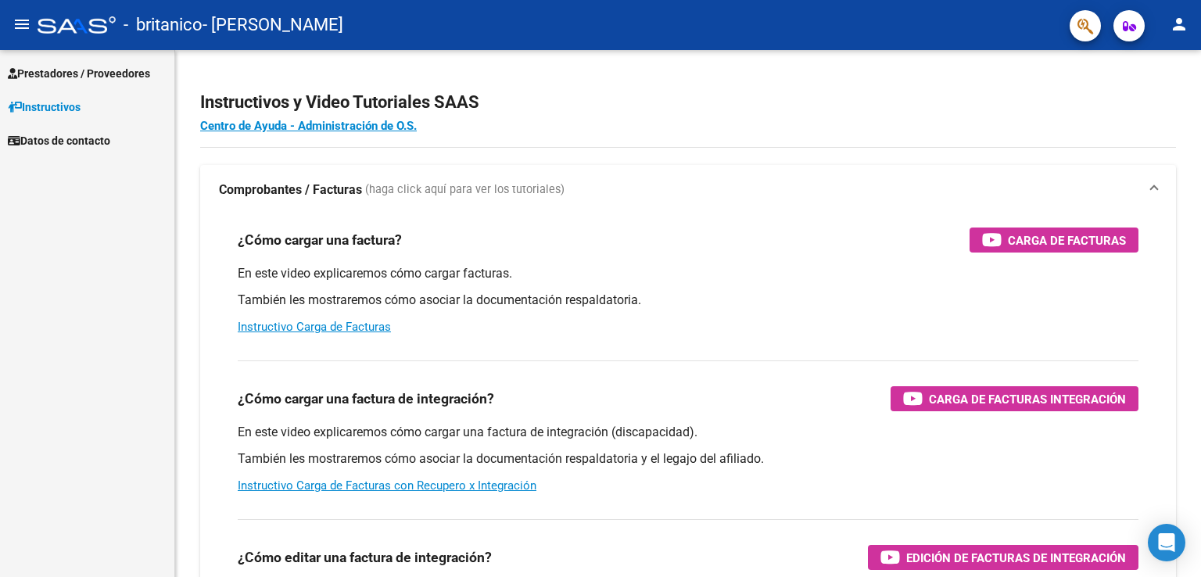
click at [109, 61] on link "Prestadores / Proveedores" at bounding box center [87, 73] width 174 height 34
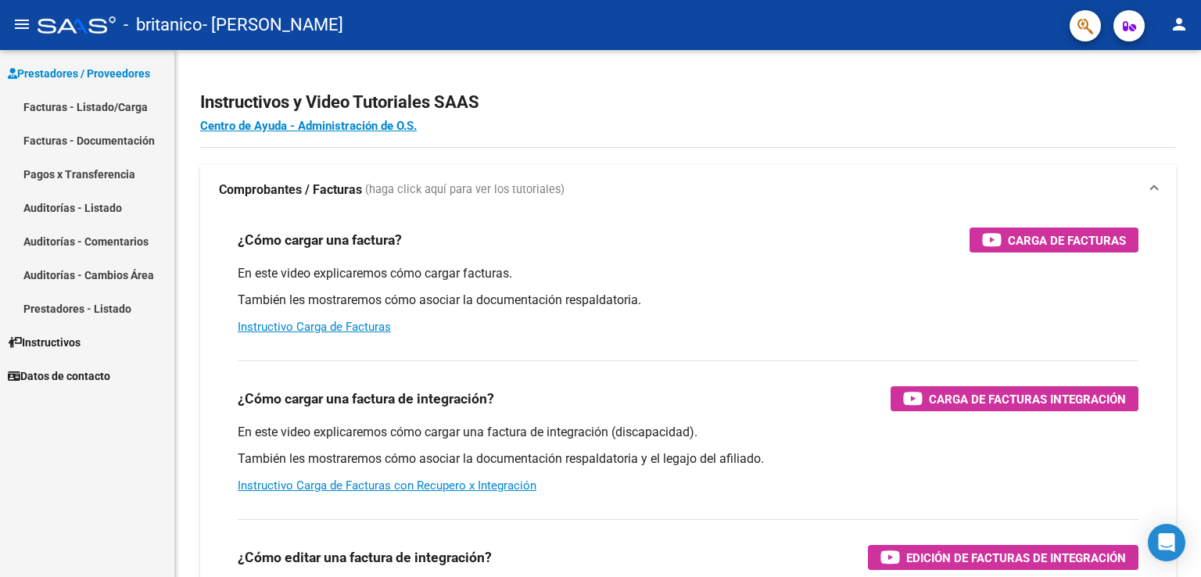
click at [131, 107] on link "Facturas - Listado/Carga" at bounding box center [87, 107] width 174 height 34
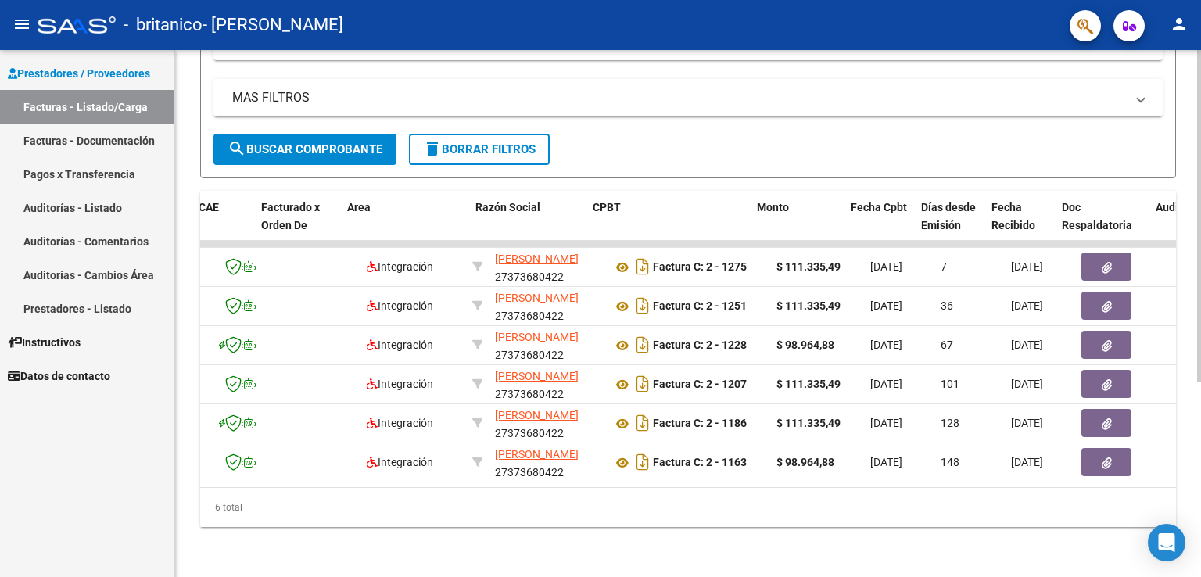
scroll to position [0, 194]
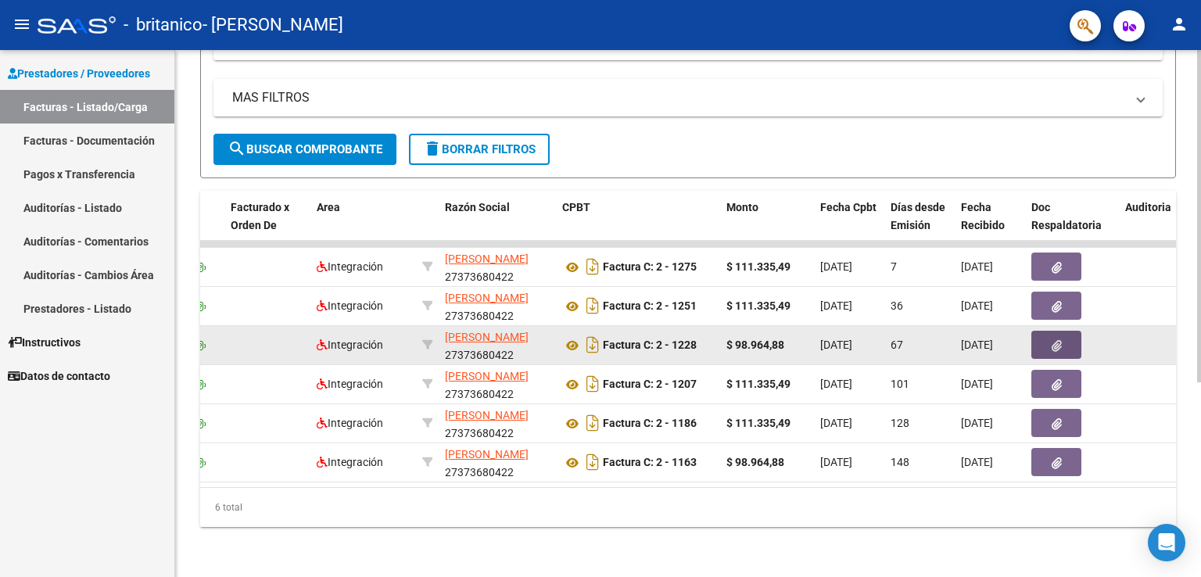
click at [1041, 335] on button "button" at bounding box center [1056, 345] width 50 height 28
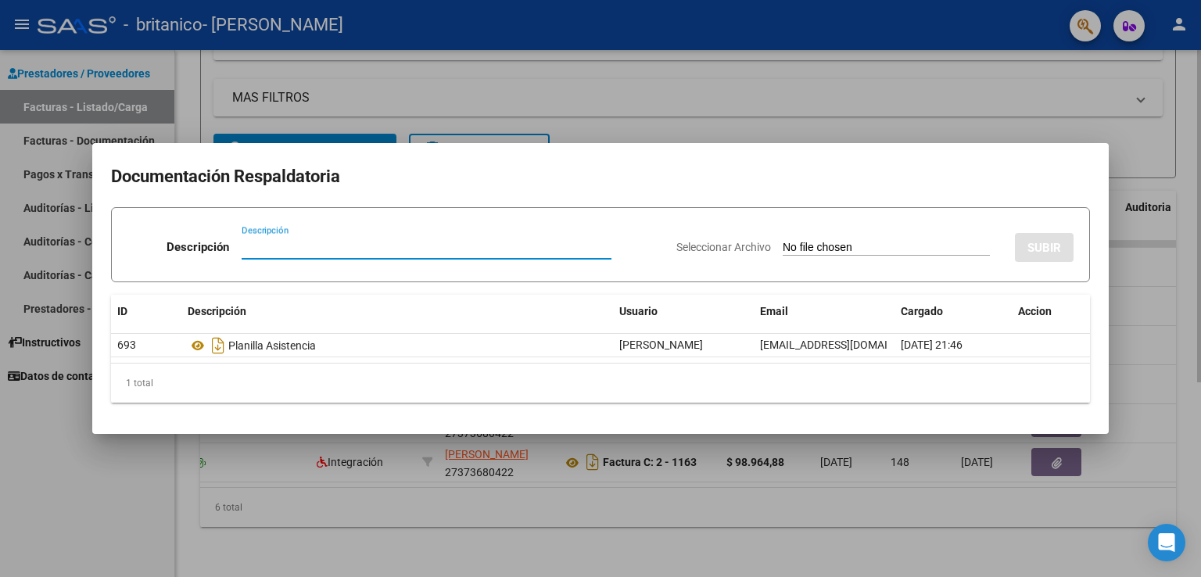
click at [863, 124] on div at bounding box center [600, 288] width 1201 height 577
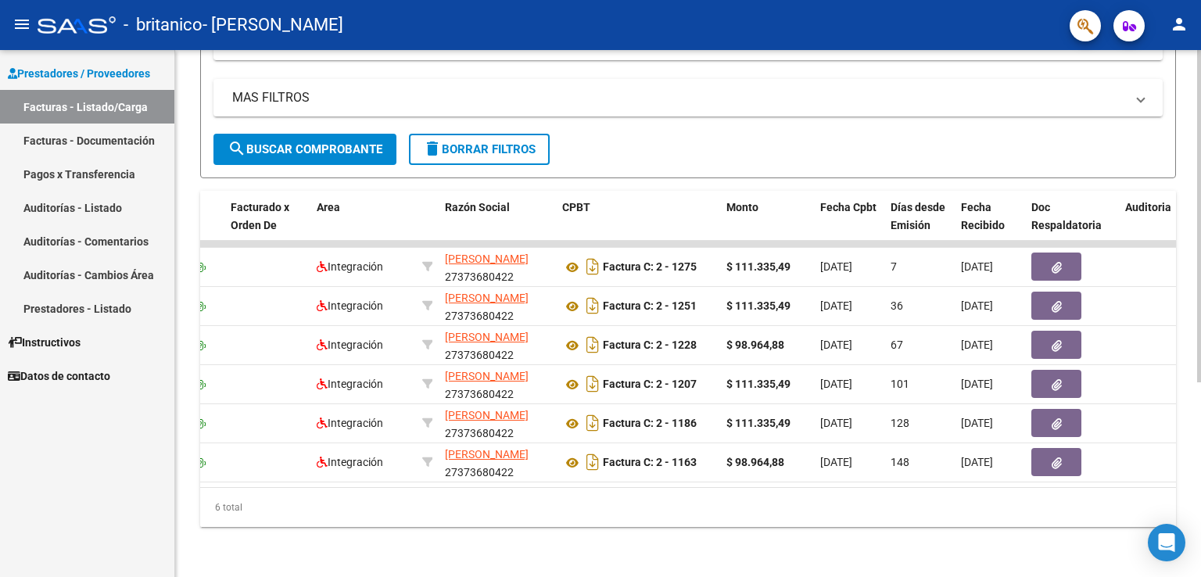
scroll to position [0, 0]
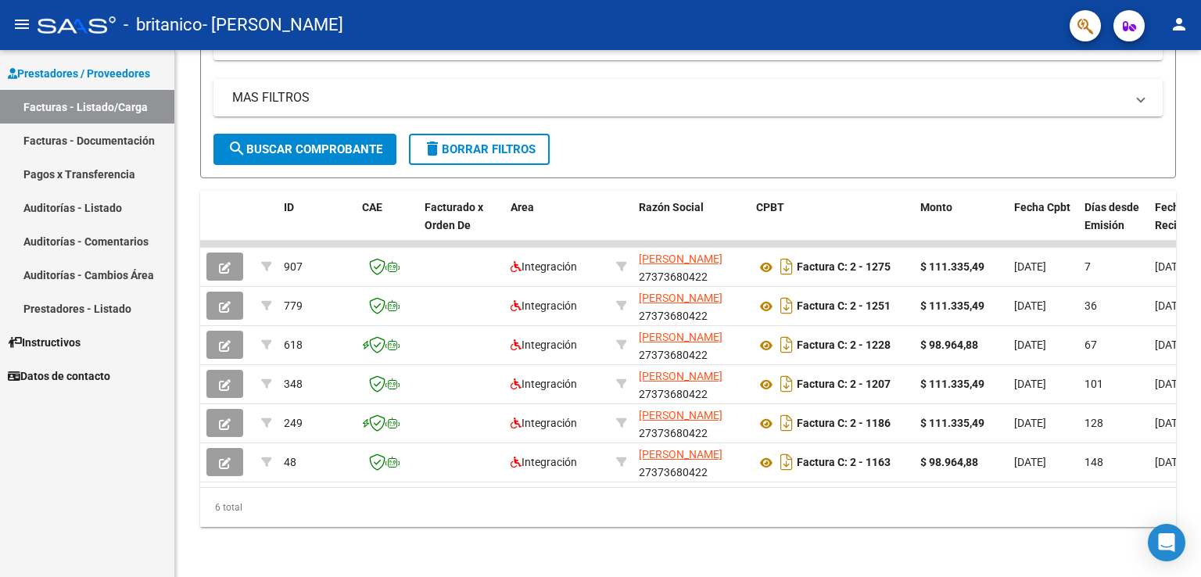
click at [116, 185] on link "Pagos x Transferencia" at bounding box center [87, 174] width 174 height 34
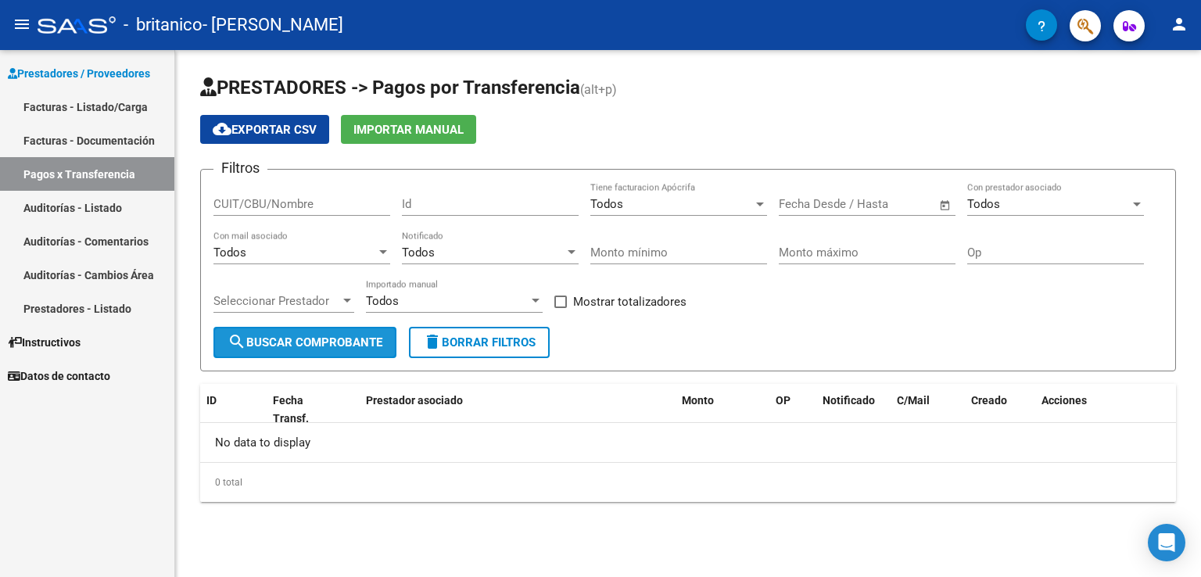
click at [360, 347] on span "search Buscar Comprobante" at bounding box center [305, 342] width 155 height 14
click at [102, 104] on link "Facturas - Listado/Carga" at bounding box center [87, 107] width 174 height 34
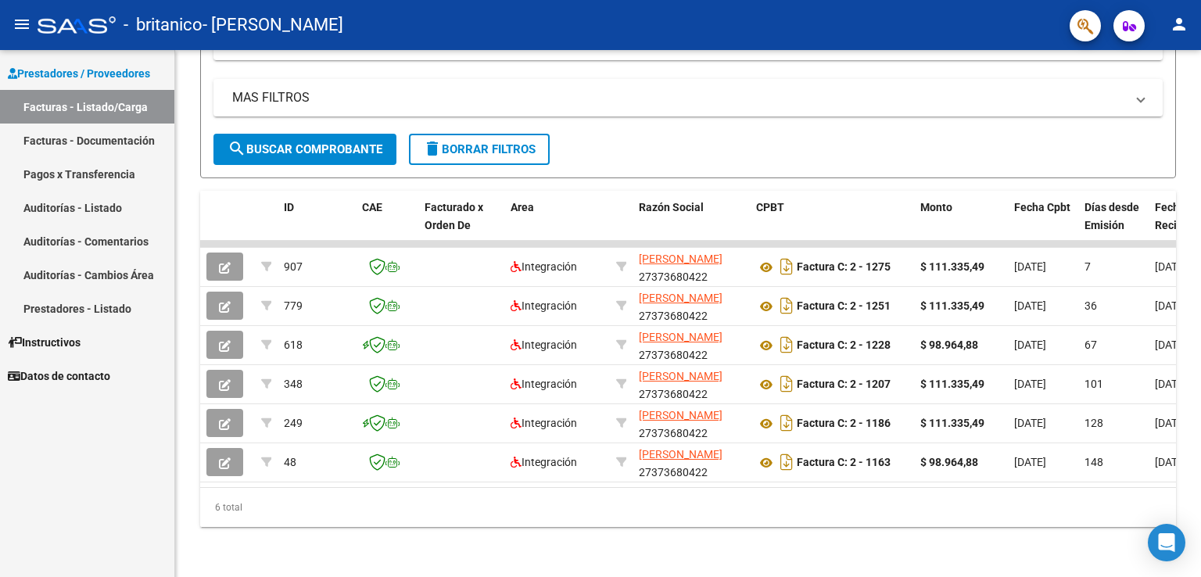
click at [122, 164] on link "Pagos x Transferencia" at bounding box center [87, 174] width 174 height 34
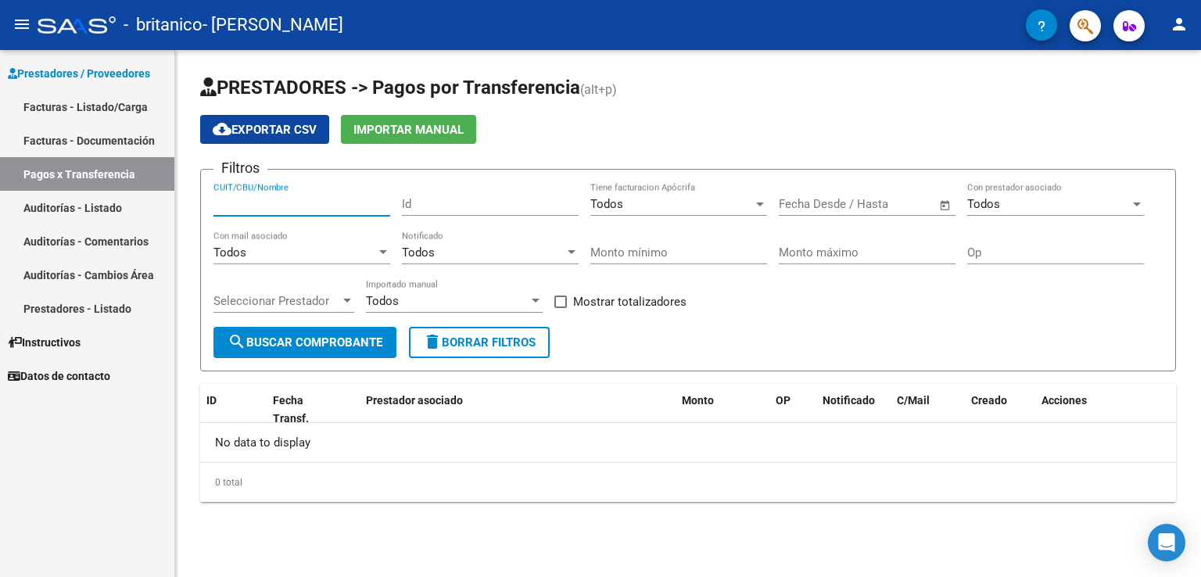
click at [303, 201] on input "CUIT/CBU/Nombre" at bounding box center [301, 204] width 177 height 14
type input "27373680422"
